Goal: Find specific page/section: Find specific page/section

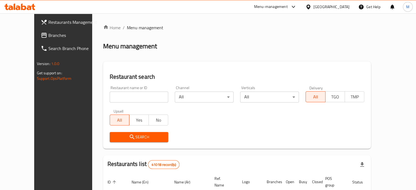
click at [251, 68] on div "Restaurant search Restaurant name or ID Restaurant name or ID Channel All ​ Ver…" at bounding box center [237, 105] width 268 height 87
drag, startPoint x: 251, startPoint y: 68, endPoint x: 204, endPoint y: 67, distance: 46.8
click at [204, 67] on div "Restaurant search Restaurant name or ID Restaurant name or ID Channel All ​ Ver…" at bounding box center [237, 105] width 268 height 87
click at [132, 98] on input "search" at bounding box center [139, 97] width 59 height 11
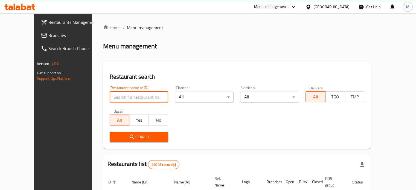
click at [122, 96] on input "search" at bounding box center [139, 97] width 59 height 11
click at [121, 95] on input "search" at bounding box center [139, 97] width 59 height 11
click at [122, 97] on input "search" at bounding box center [139, 97] width 59 height 11
click at [110, 96] on input "search" at bounding box center [139, 97] width 59 height 11
click at [129, 96] on input "search" at bounding box center [139, 97] width 59 height 11
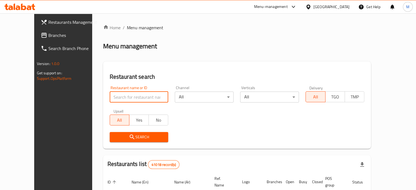
click at [142, 72] on div "Restaurant search Restaurant name or ID Restaurant name or ID Channel All ​ Ver…" at bounding box center [237, 105] width 268 height 87
click at [122, 96] on input "search" at bounding box center [139, 97] width 59 height 11
click at [122, 97] on input "search" at bounding box center [139, 97] width 59 height 11
click at [156, 76] on h2 "Restaurant search" at bounding box center [237, 77] width 255 height 8
click at [131, 96] on input "search" at bounding box center [139, 97] width 59 height 11
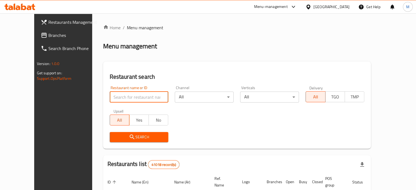
click at [121, 97] on input "search" at bounding box center [139, 97] width 59 height 11
click at [121, 96] on input "search" at bounding box center [139, 97] width 59 height 11
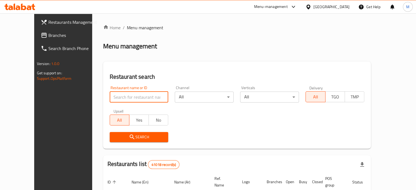
click at [122, 97] on input "search" at bounding box center [139, 97] width 59 height 11
click at [137, 84] on div "Restaurant name or ID Restaurant name or ID" at bounding box center [138, 94] width 65 height 23
click at [122, 97] on input "search" at bounding box center [139, 97] width 59 height 11
click at [141, 76] on h2 "Restaurant search" at bounding box center [237, 77] width 255 height 8
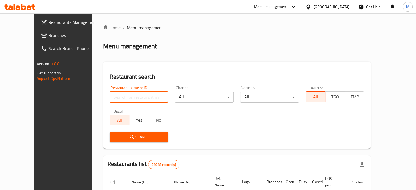
click at [118, 97] on input "search" at bounding box center [139, 97] width 59 height 11
click at [125, 96] on input "search" at bounding box center [139, 97] width 59 height 11
click at [149, 78] on h2 "Restaurant search" at bounding box center [237, 77] width 255 height 8
click at [124, 95] on input "search" at bounding box center [139, 97] width 59 height 11
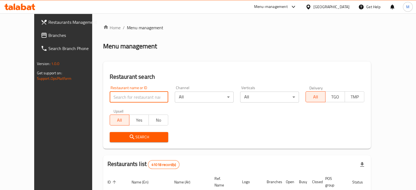
click at [156, 76] on h2 "Restaurant search" at bounding box center [237, 77] width 255 height 8
